Goal: Task Accomplishment & Management: Manage account settings

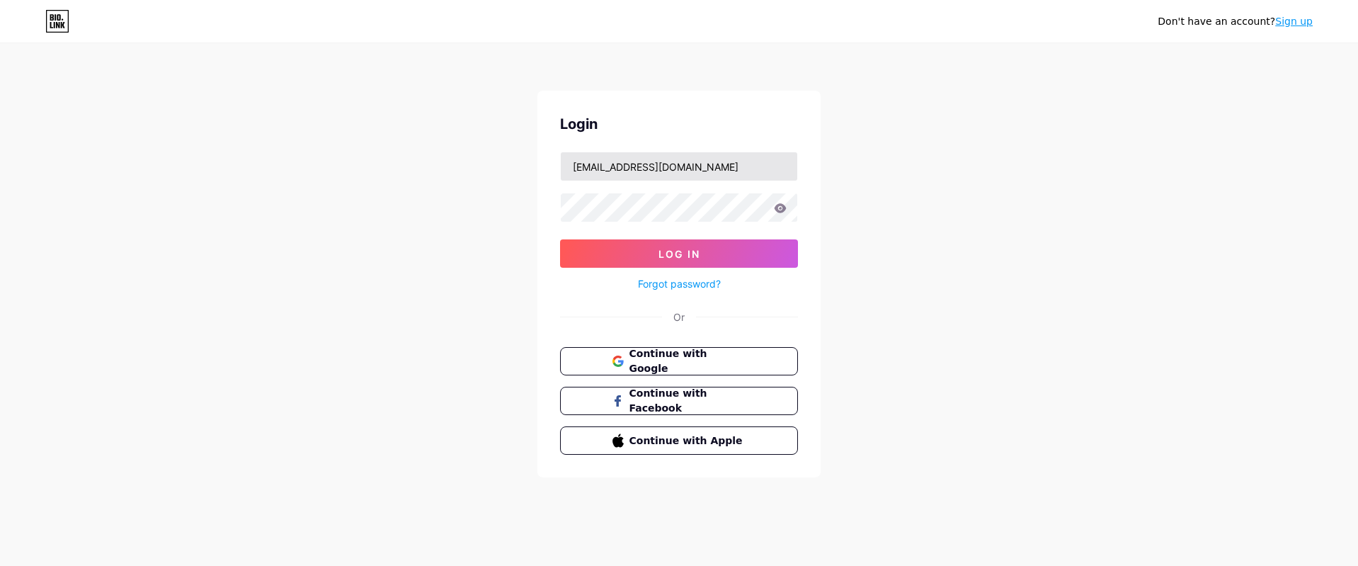
click at [736, 173] on input "[EMAIL_ADDRESS][DOMAIN_NAME]" at bounding box center [679, 166] width 236 height 28
type input "[EMAIL_ADDRESS][DOMAIN_NAME]"
click at [693, 259] on span "Log In" at bounding box center [679, 254] width 42 height 12
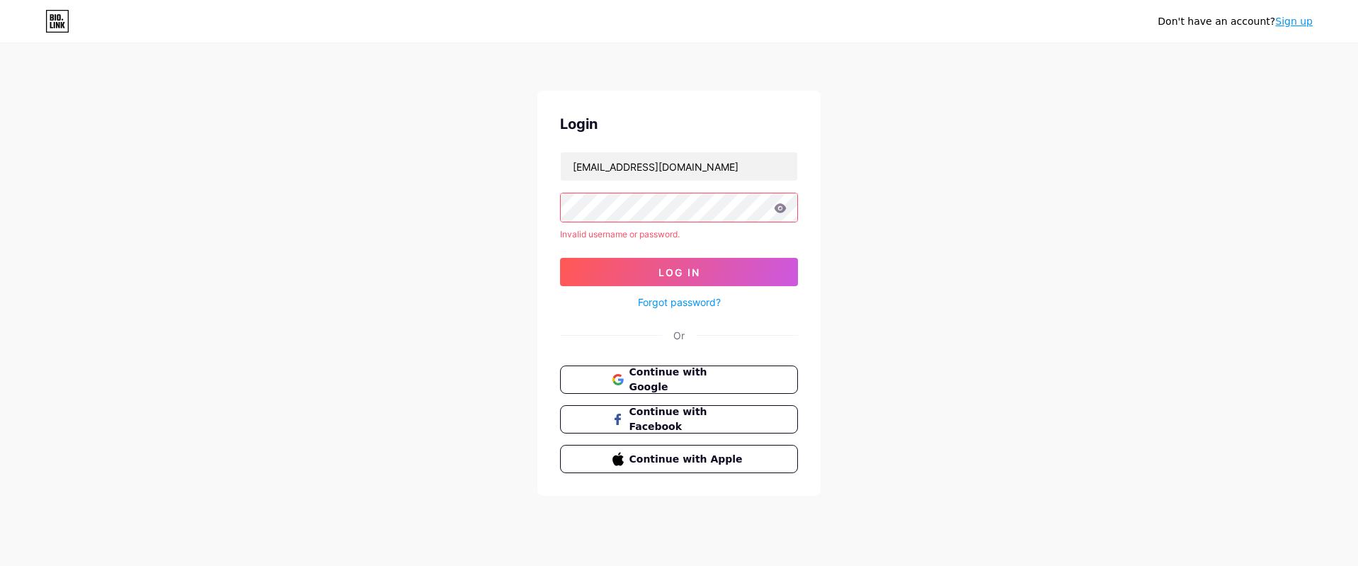
click at [781, 206] on icon at bounding box center [780, 208] width 13 height 10
click at [786, 222] on div at bounding box center [679, 208] width 238 height 30
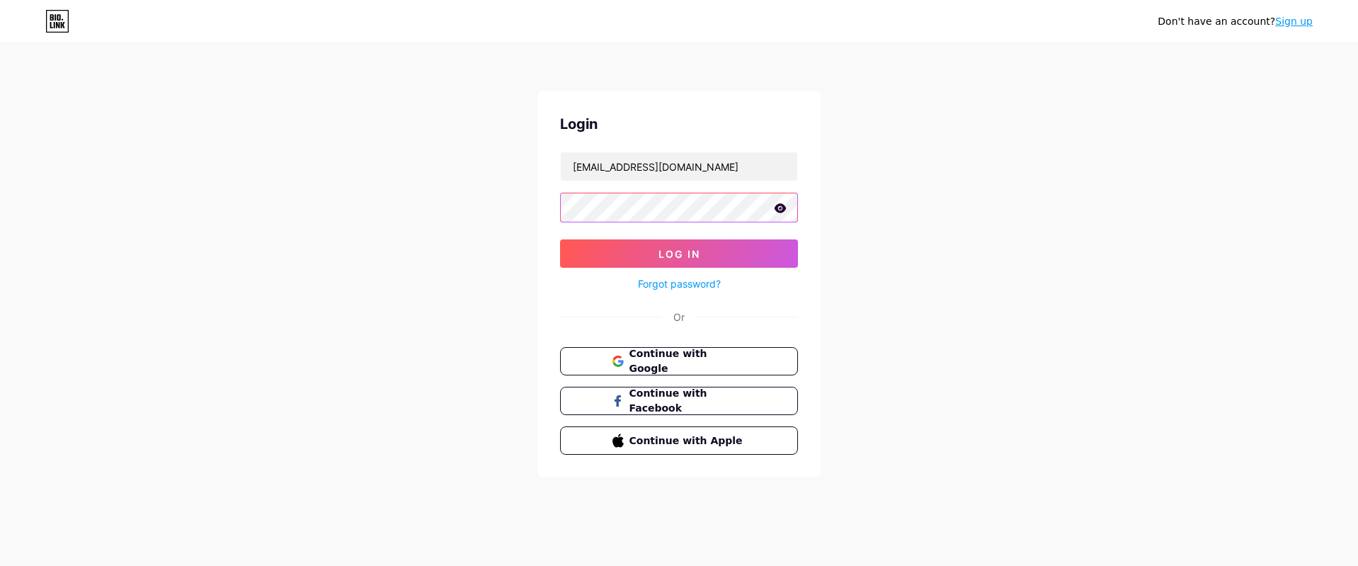
click at [560, 239] on button "Log In" at bounding box center [679, 253] width 238 height 28
click at [1000, 249] on div "Don't have an account? Sign up Login [EMAIL_ADDRESS][DOMAIN_NAME] Log In Forgot…" at bounding box center [679, 261] width 1358 height 523
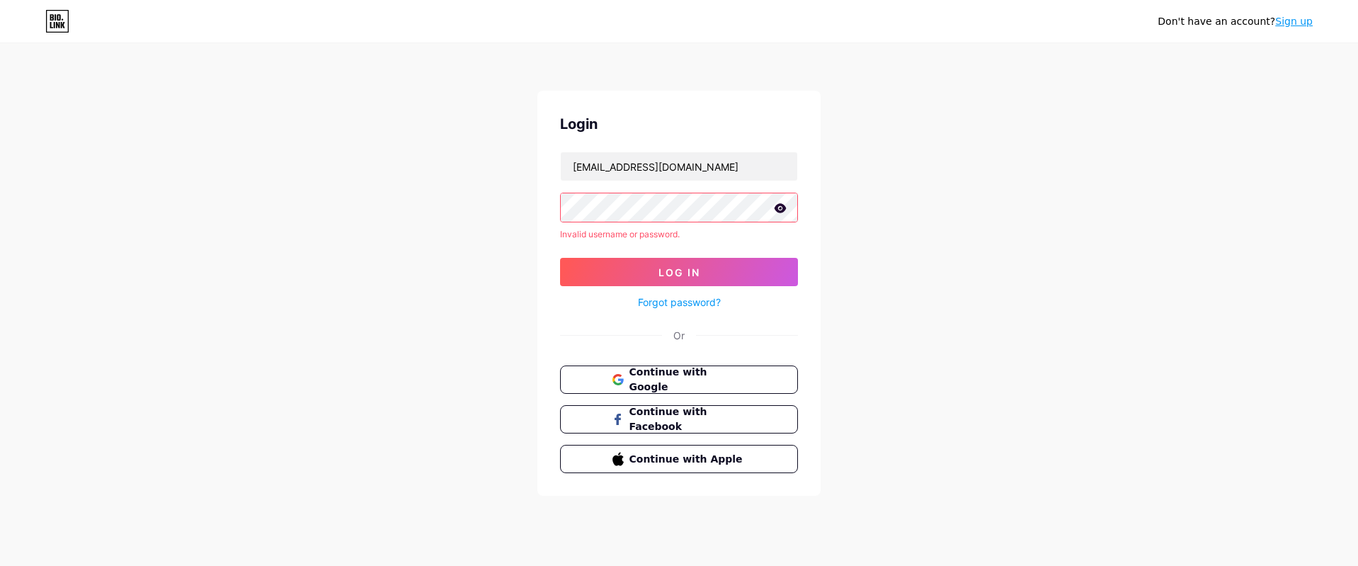
click at [777, 207] on icon at bounding box center [781, 207] width 12 height 9
click at [682, 268] on span "Log In" at bounding box center [679, 272] width 42 height 12
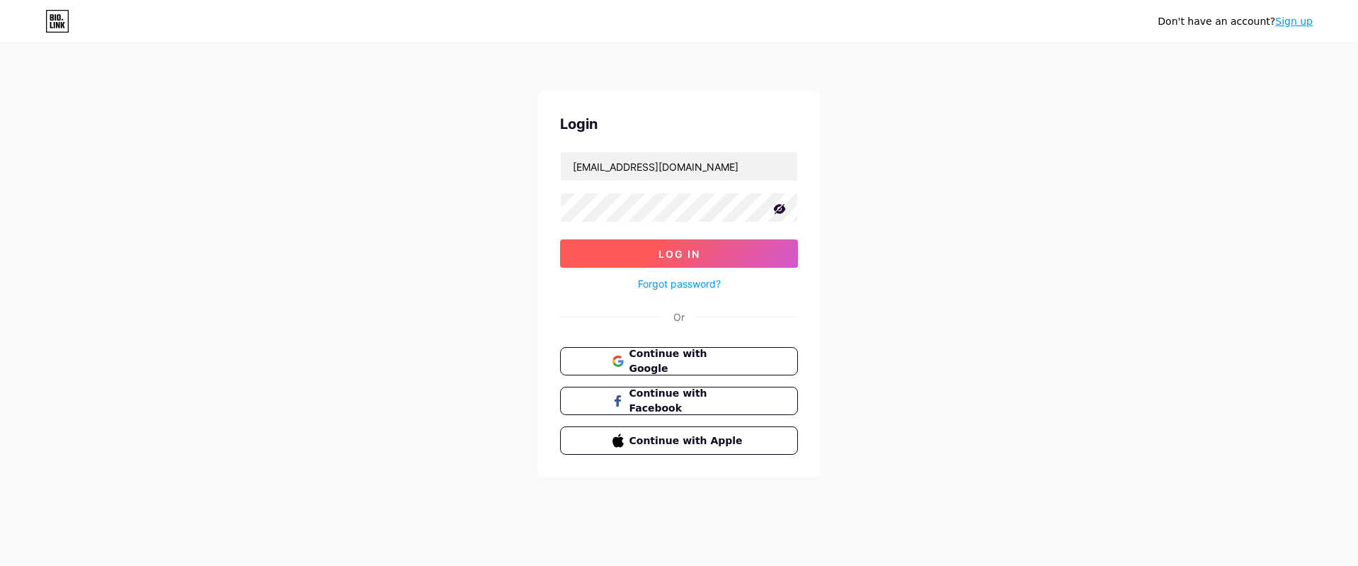
click at [580, 258] on button "Log In" at bounding box center [679, 253] width 238 height 28
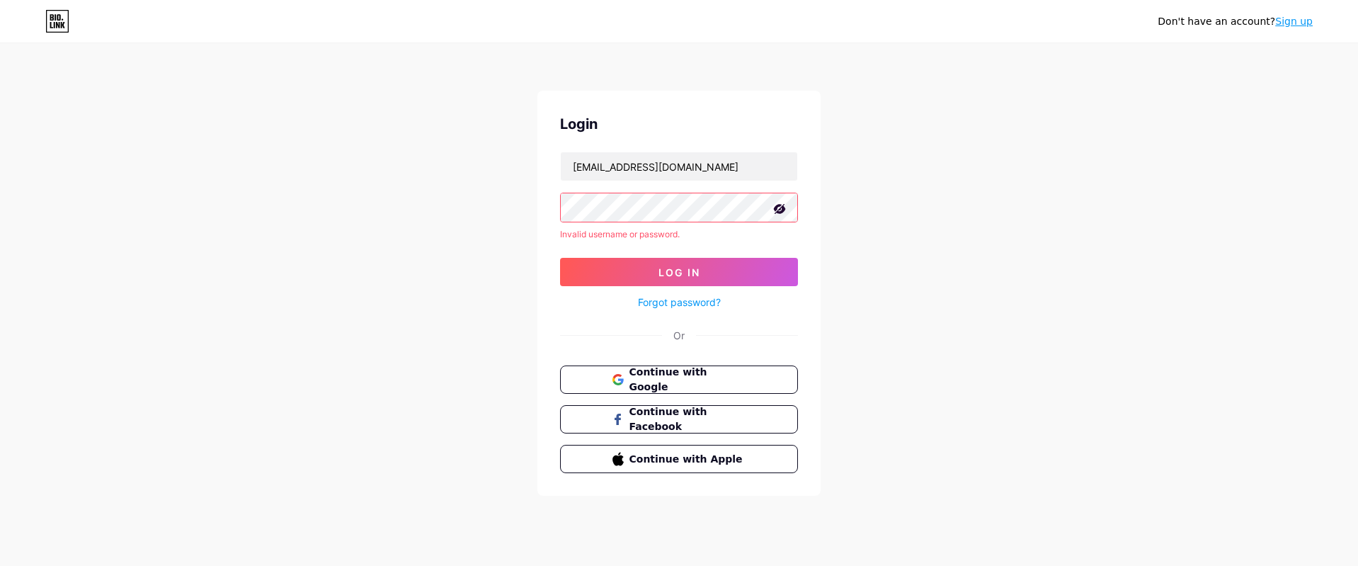
click at [559, 204] on div "Login [EMAIL_ADDRESS][DOMAIN_NAME] Invalid username or password. Log In Forgot …" at bounding box center [678, 293] width 283 height 405
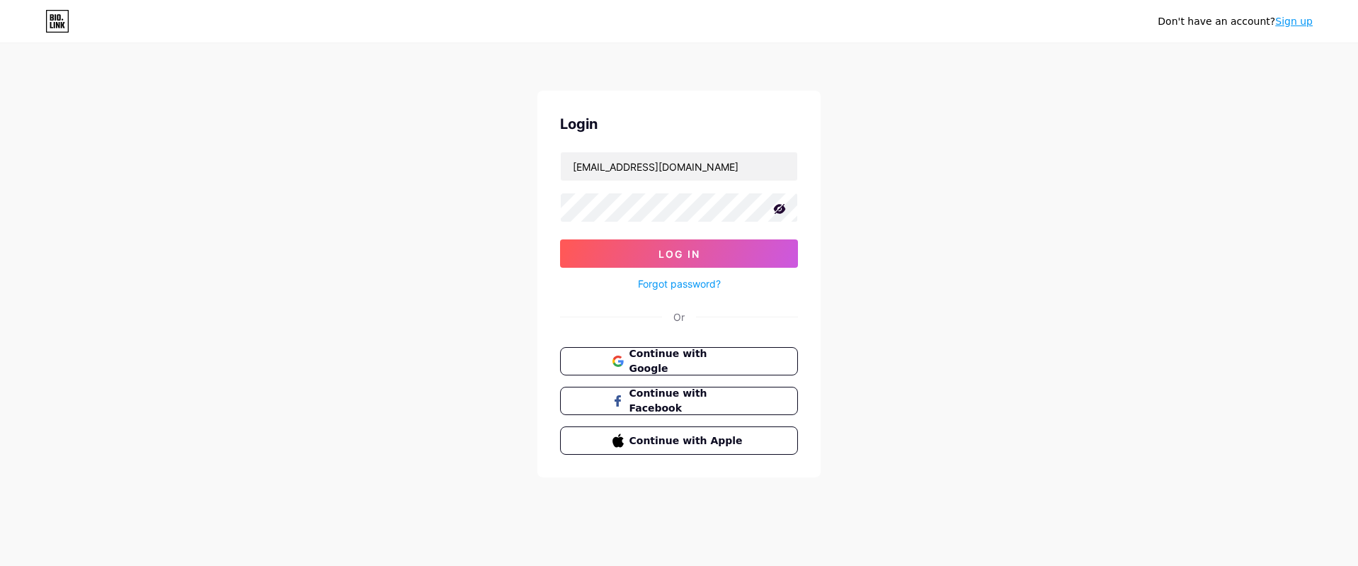
click at [1032, 255] on div "Don't have an account? Sign up Login [EMAIL_ADDRESS][DOMAIN_NAME] Log In Forgot…" at bounding box center [679, 261] width 1358 height 523
click at [718, 251] on button "Log In" at bounding box center [679, 253] width 238 height 28
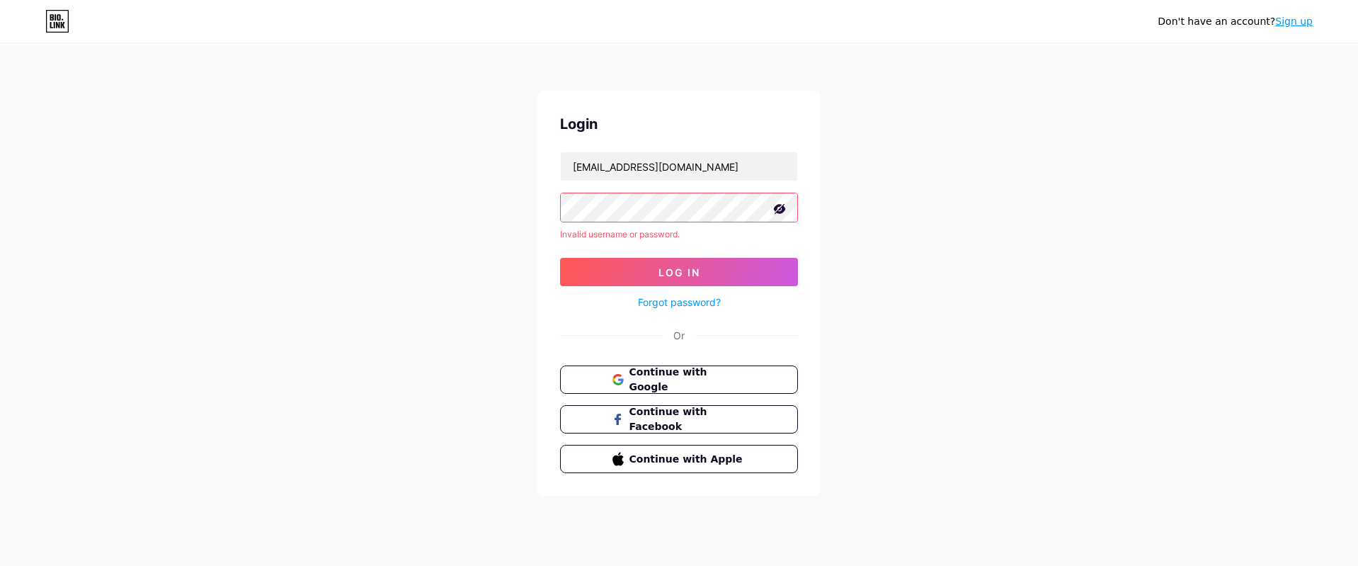
click at [923, 215] on div "Don't have an account? Sign up Login [EMAIL_ADDRESS][DOMAIN_NAME] Invalid usern…" at bounding box center [679, 270] width 1358 height 541
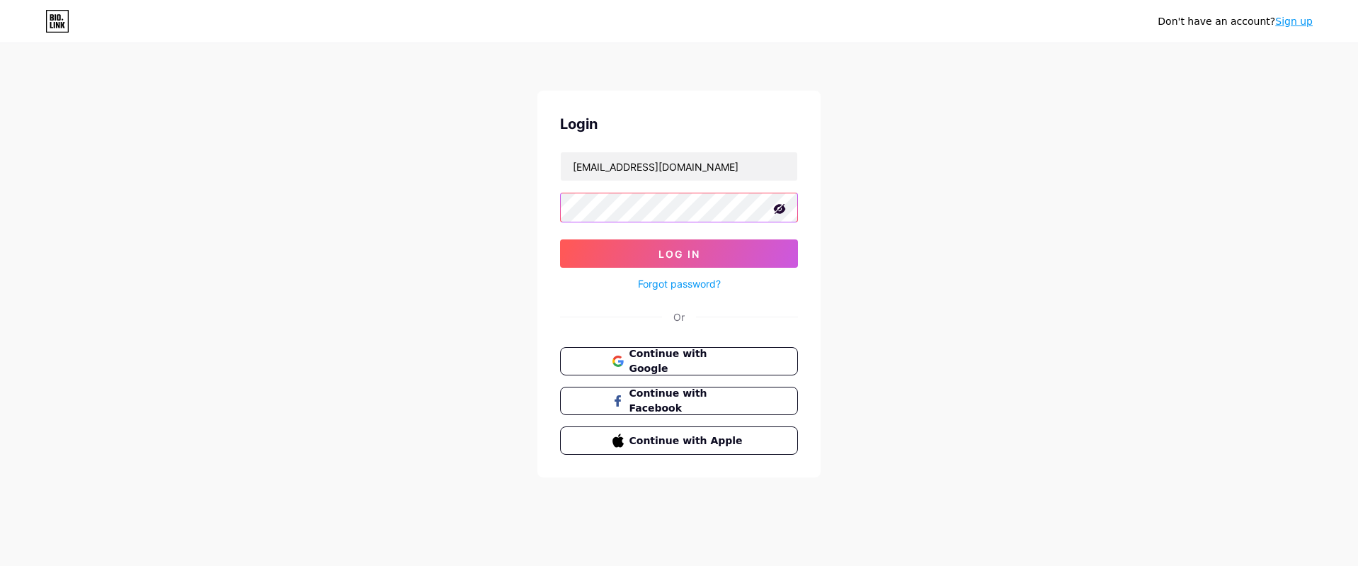
click at [560, 239] on button "Log In" at bounding box center [679, 253] width 238 height 28
click at [1071, 253] on div "Don't have an account? Sign up Login [EMAIL_ADDRESS][DOMAIN_NAME] Log In Forgot…" at bounding box center [679, 261] width 1358 height 523
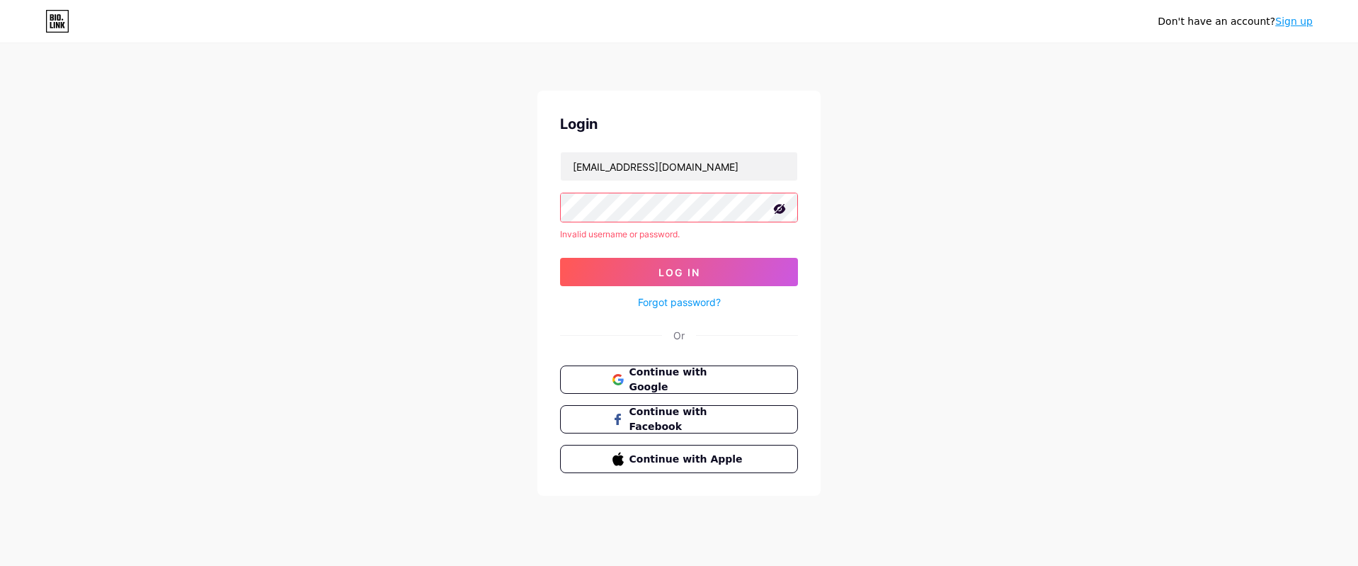
click at [952, 274] on div "Don't have an account? Sign up Login [EMAIL_ADDRESS][DOMAIN_NAME] Invalid usern…" at bounding box center [679, 270] width 1358 height 541
